Goal: Task Accomplishment & Management: Use online tool/utility

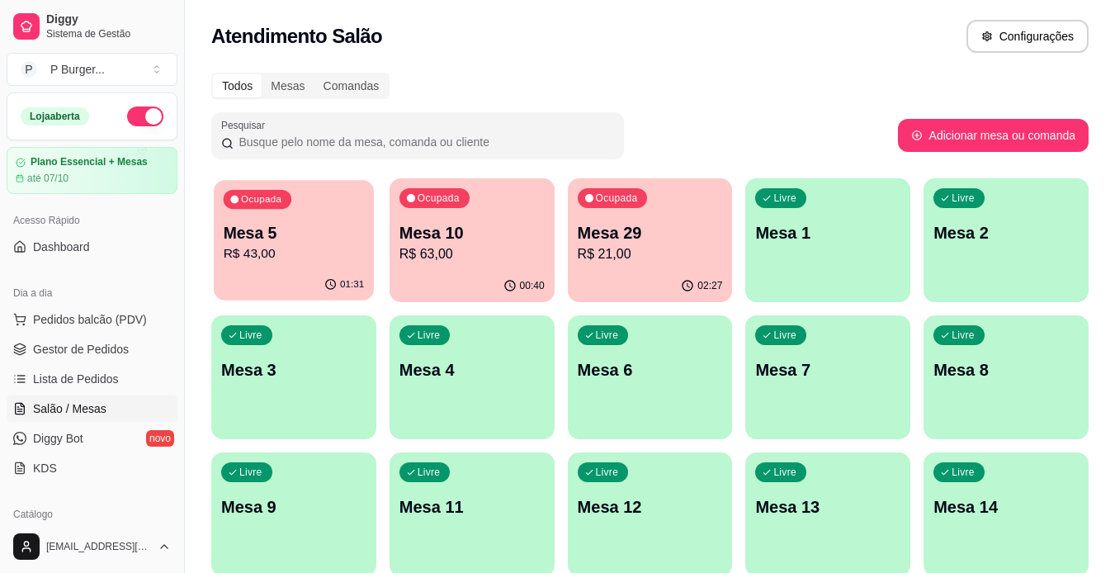
click at [286, 236] on p "Mesa 5" at bounding box center [294, 233] width 141 height 22
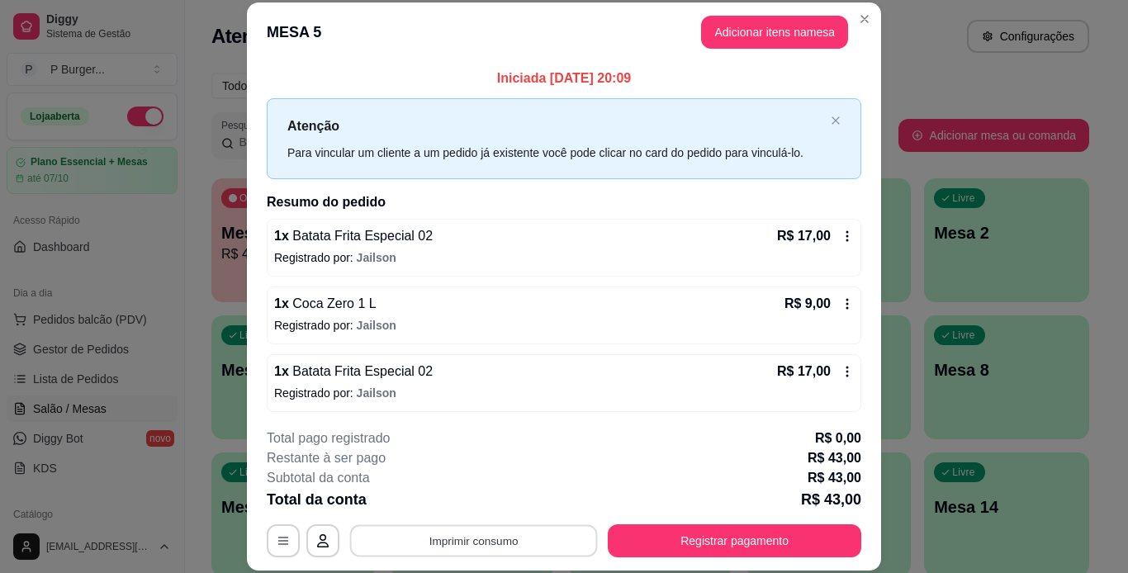
click at [491, 539] on button "Imprimir consumo" at bounding box center [474, 540] width 248 height 32
click at [486, 502] on button "IMPRESSORA" at bounding box center [473, 503] width 120 height 26
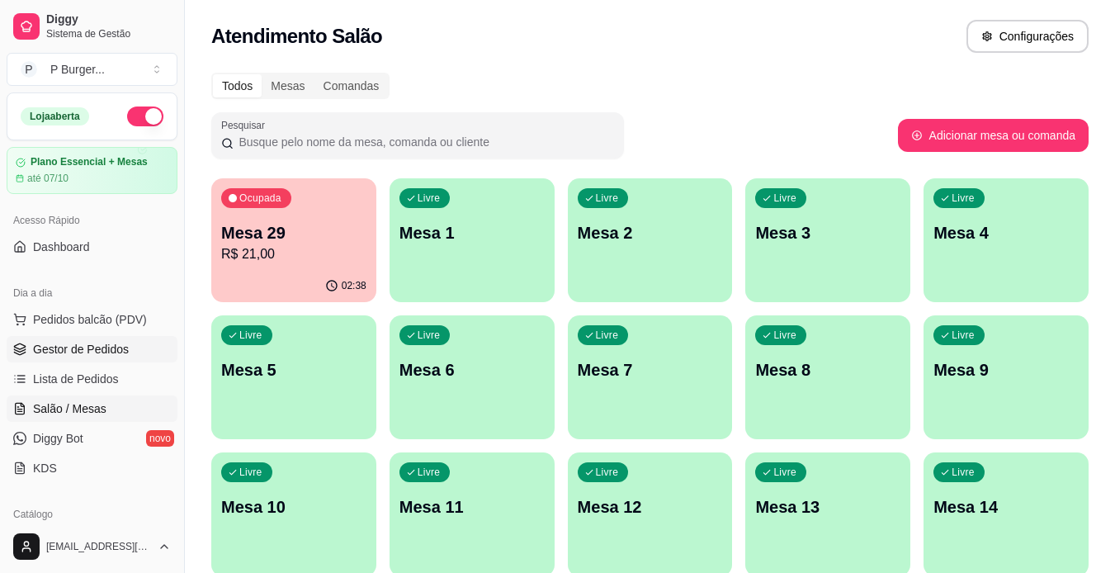
click at [133, 352] on link "Gestor de Pedidos" at bounding box center [92, 349] width 171 height 26
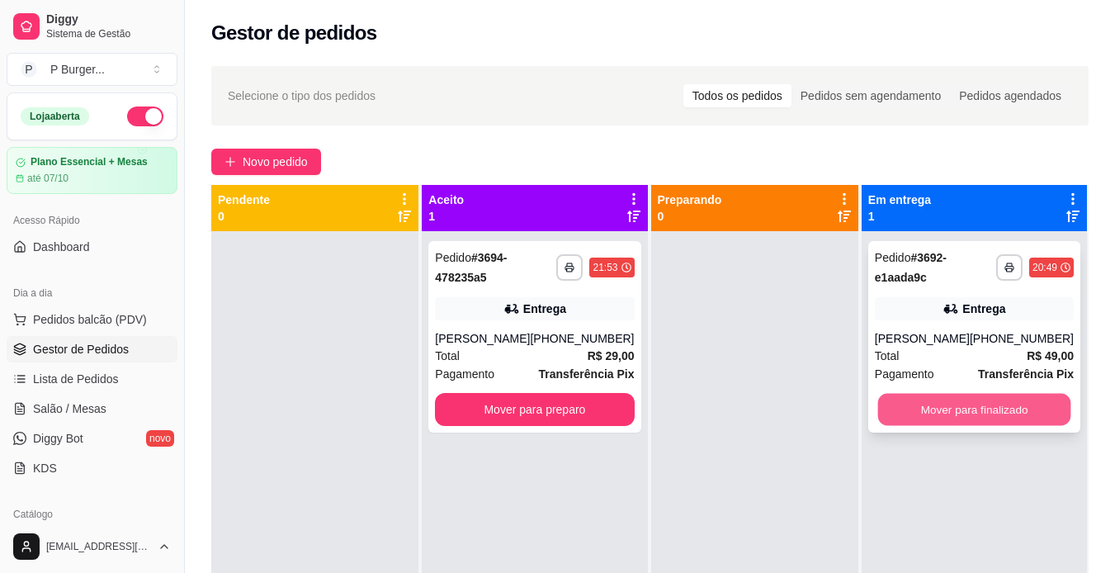
click at [945, 414] on button "Mover para finalizado" at bounding box center [974, 410] width 193 height 32
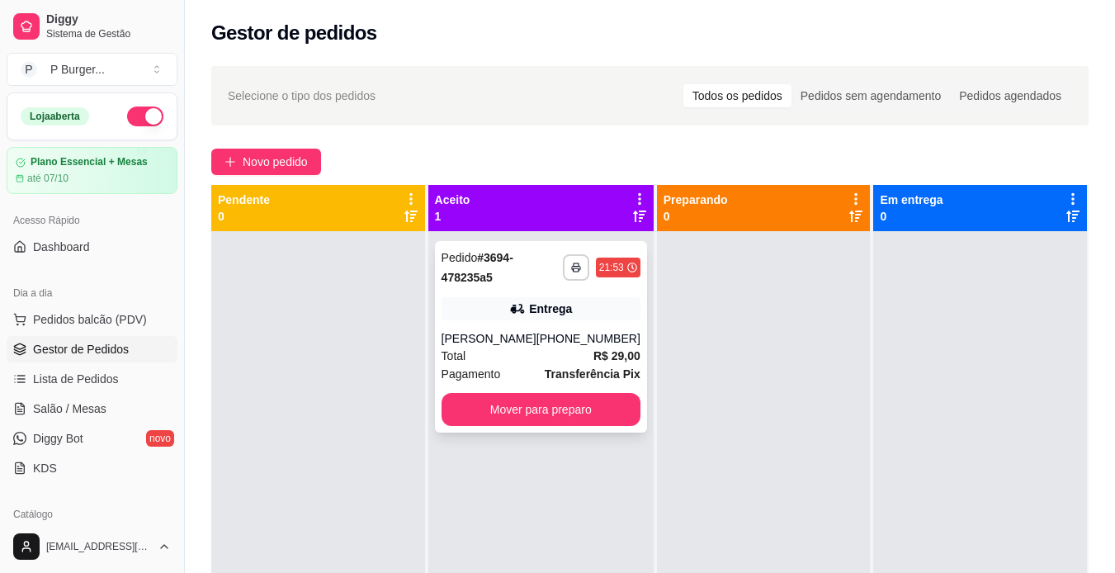
click at [505, 353] on div "Total R$ 29,00" at bounding box center [541, 356] width 199 height 18
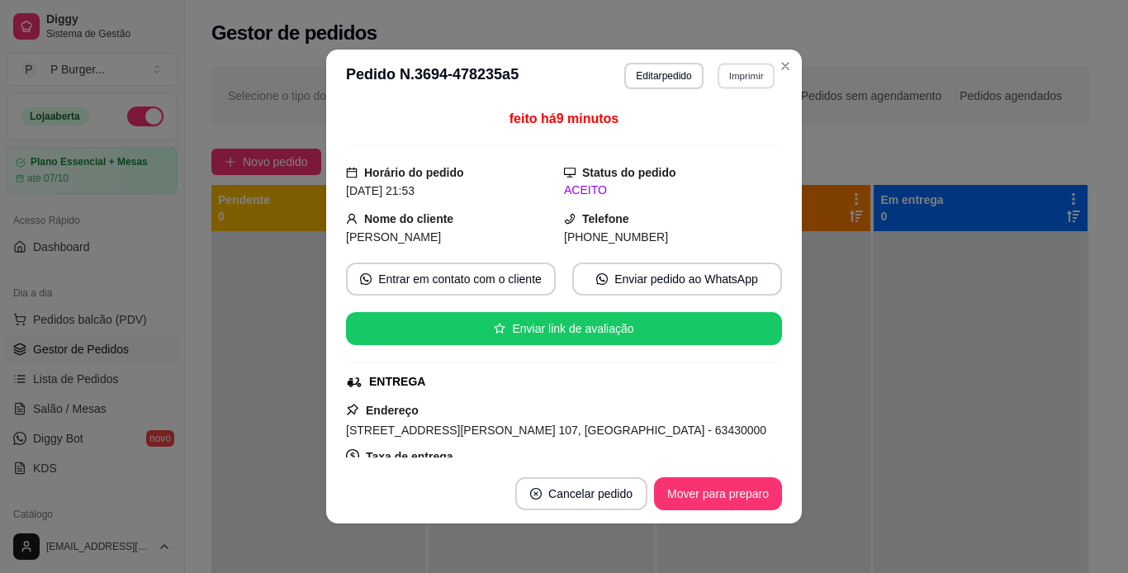
click at [727, 80] on button "Imprimir" at bounding box center [746, 76] width 57 height 26
click at [722, 137] on button "IMPRESSORA" at bounding box center [711, 134] width 120 height 26
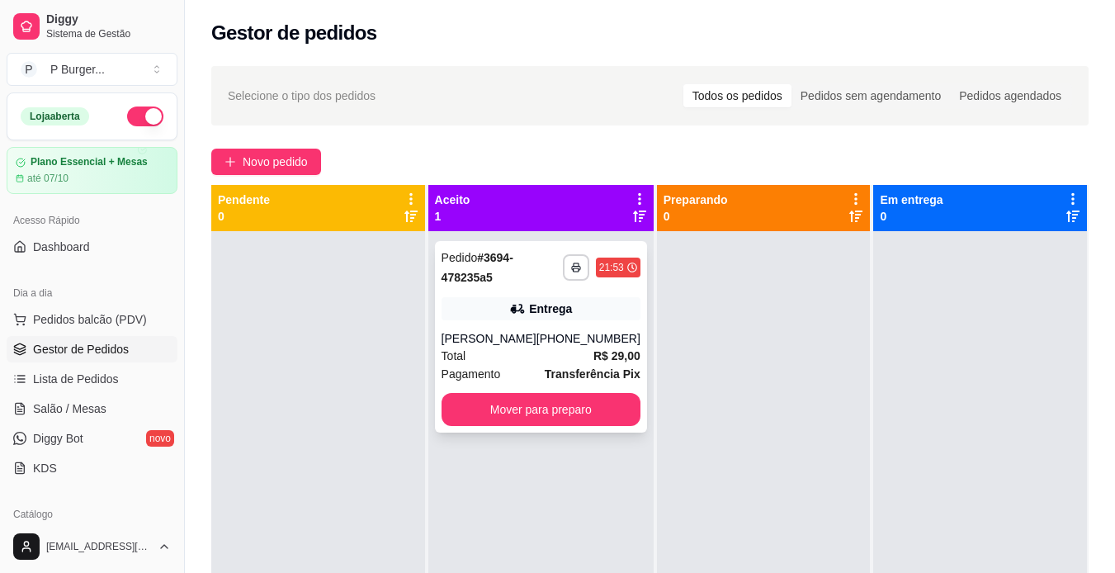
click at [511, 324] on div "**********" at bounding box center [541, 337] width 212 height 192
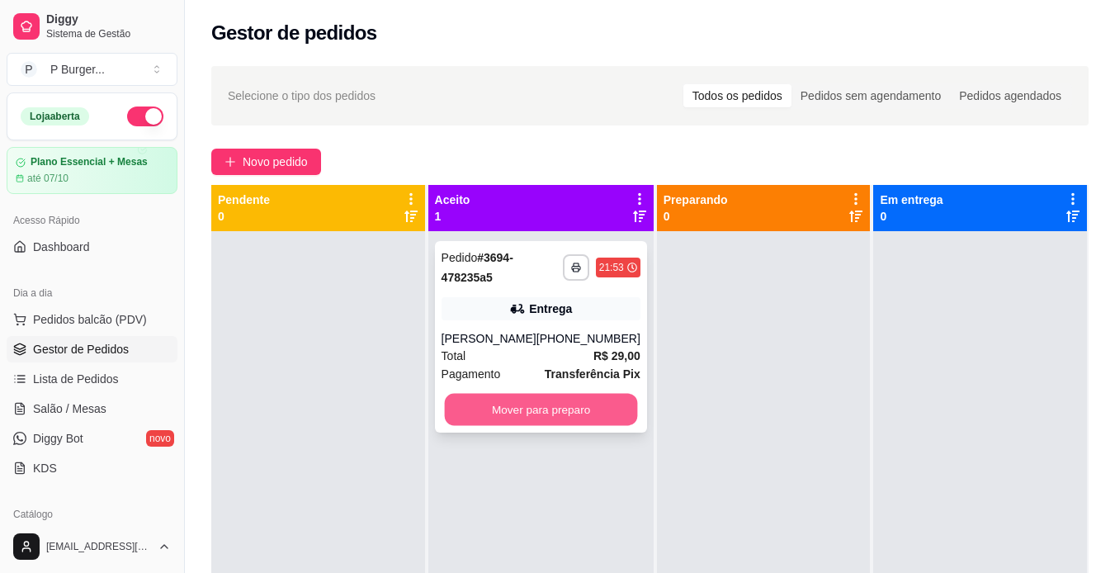
click at [590, 400] on button "Mover para preparo" at bounding box center [540, 410] width 193 height 32
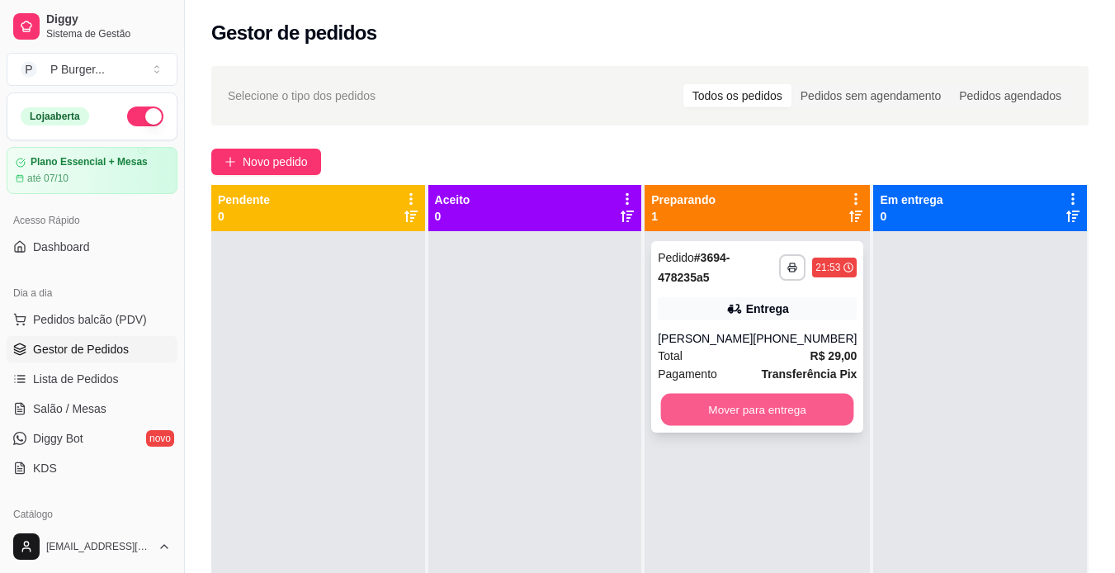
click at [779, 394] on button "Mover para entrega" at bounding box center [757, 410] width 193 height 32
click at [798, 402] on button "Mover para entrega" at bounding box center [757, 410] width 193 height 32
